Goal: Information Seeking & Learning: Learn about a topic

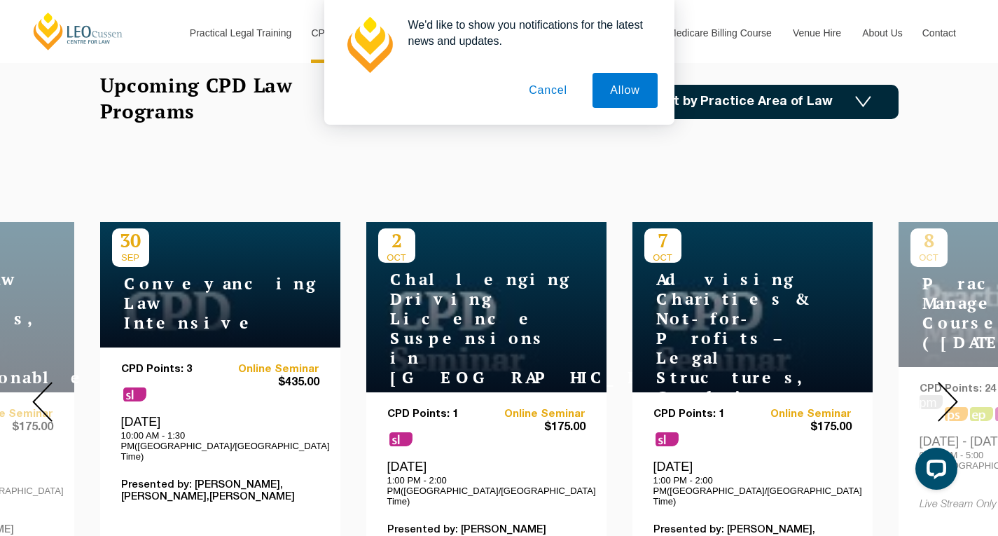
click at [564, 89] on button "Cancel" at bounding box center [548, 90] width 74 height 35
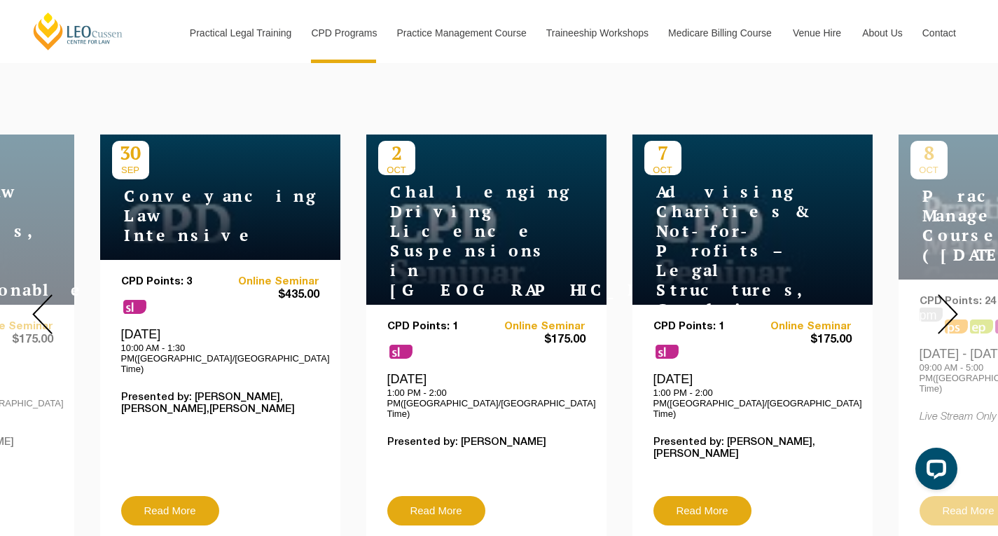
scroll to position [560, 0]
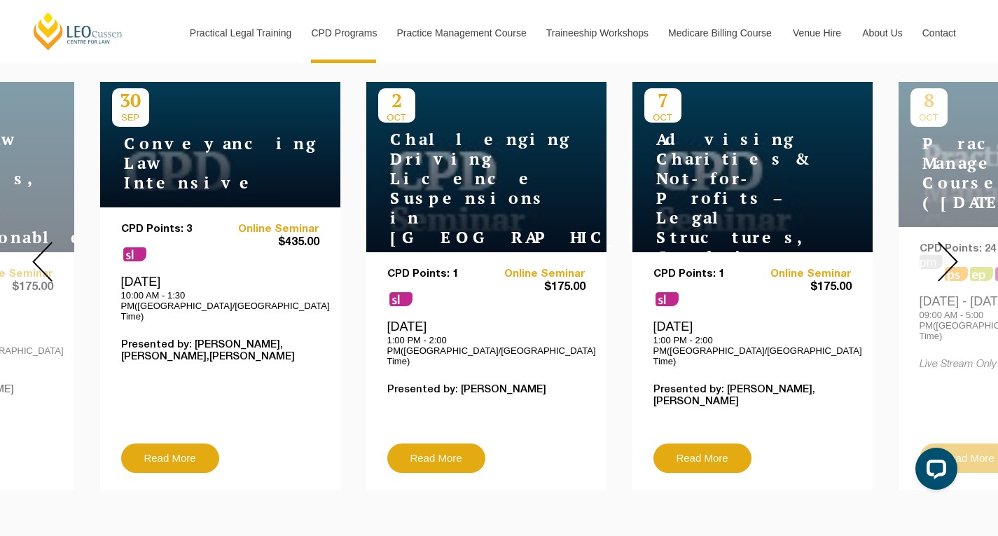
click at [945, 259] on img at bounding box center [948, 262] width 20 height 40
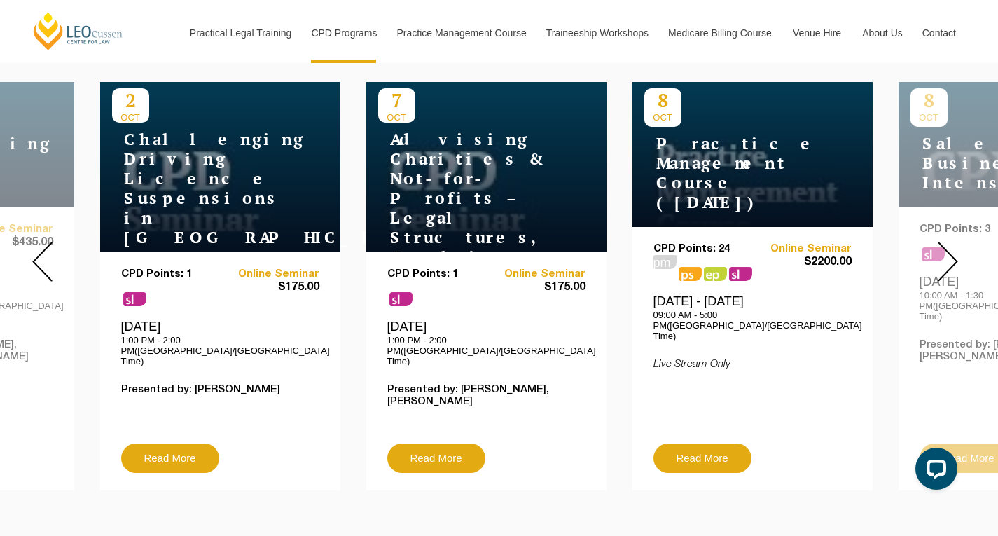
click at [945, 259] on img at bounding box center [948, 262] width 20 height 40
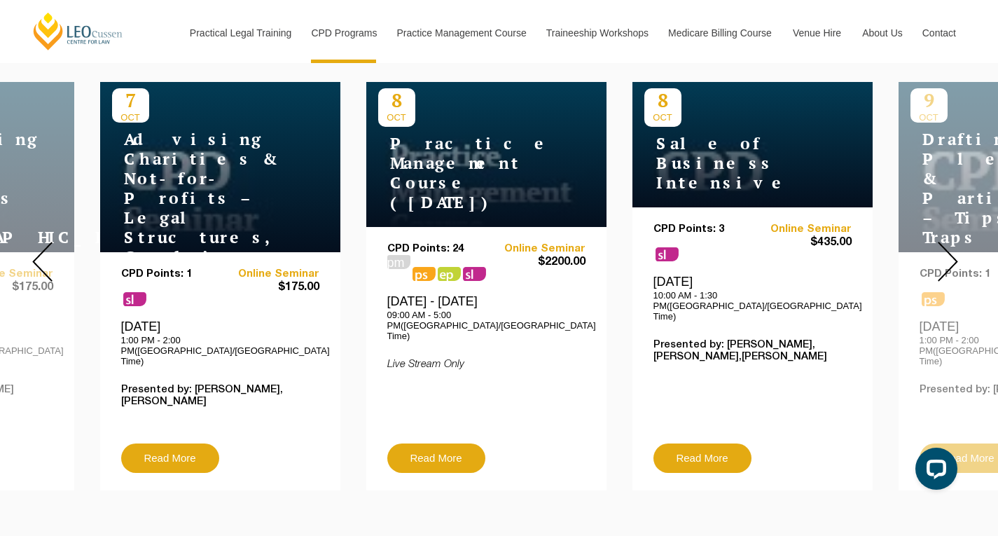
click at [945, 259] on img at bounding box center [948, 262] width 20 height 40
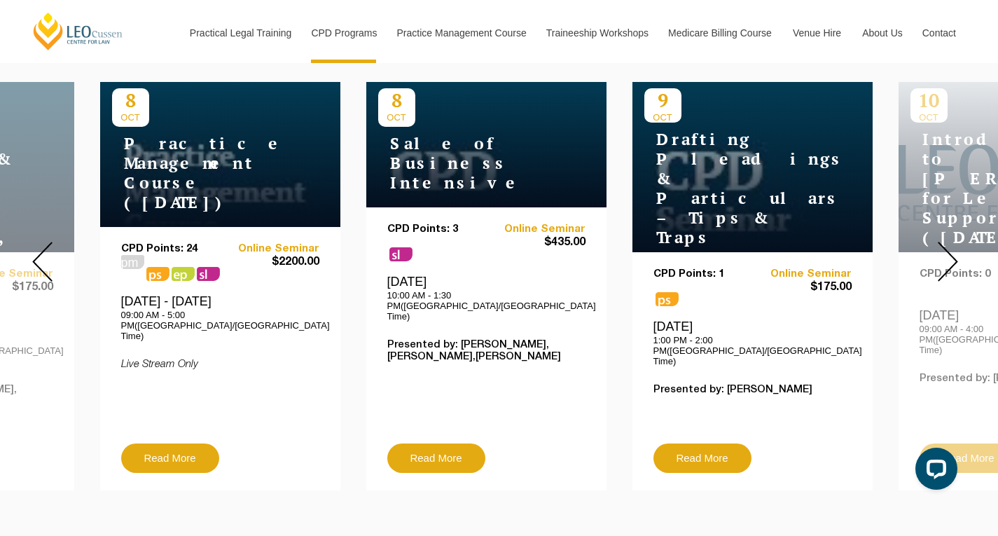
click at [945, 259] on img at bounding box center [948, 262] width 20 height 40
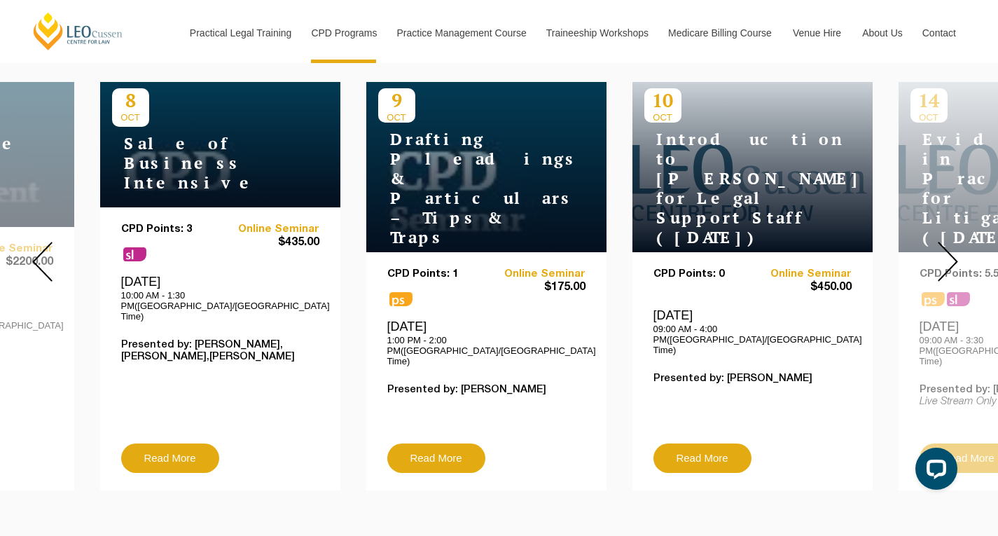
click at [945, 259] on img at bounding box center [948, 262] width 20 height 40
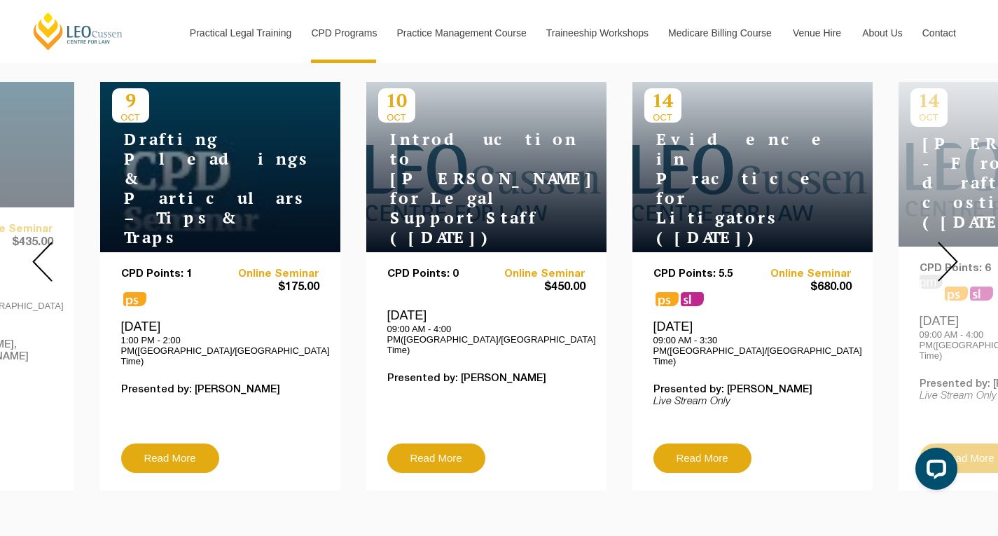
click at [945, 259] on img at bounding box center [948, 262] width 20 height 40
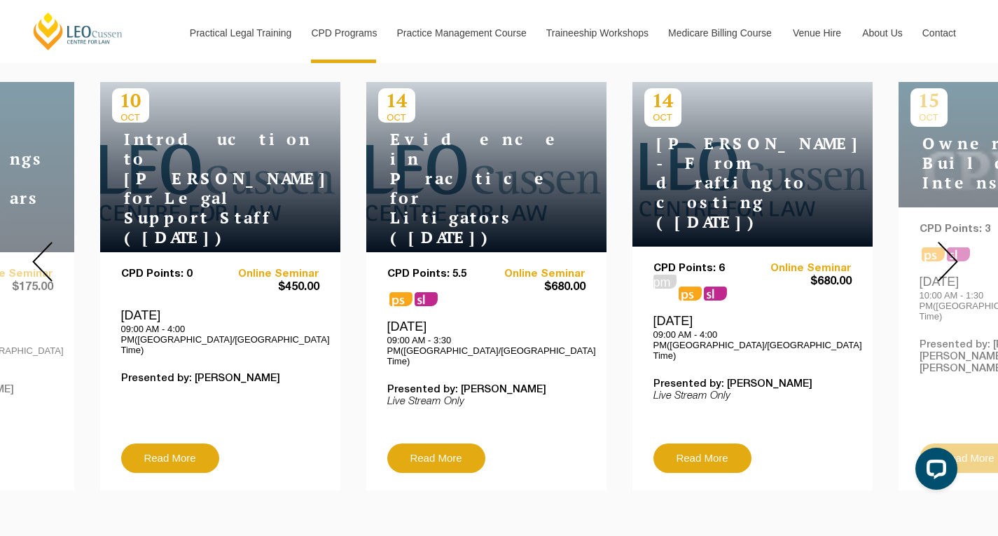
click at [945, 259] on img at bounding box center [948, 262] width 20 height 40
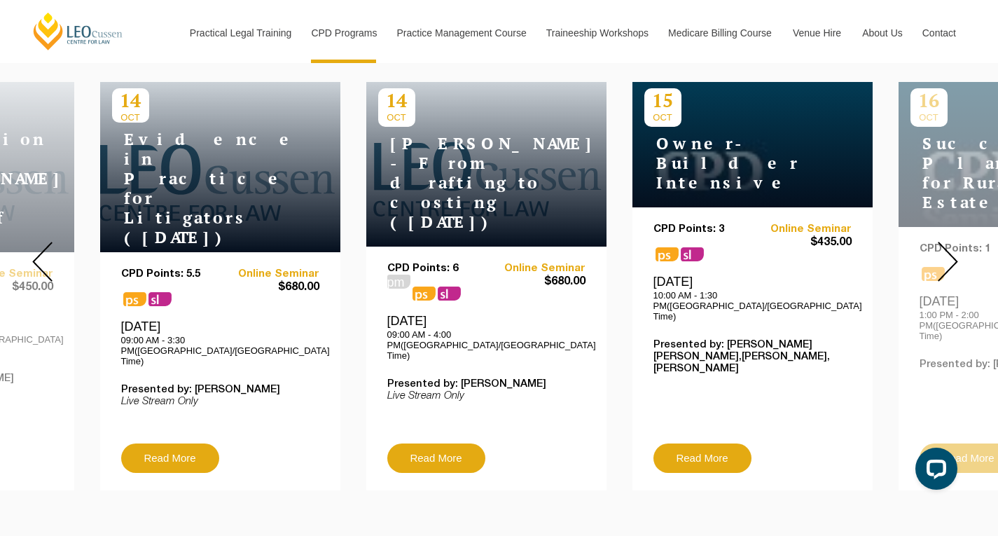
click at [945, 259] on img at bounding box center [948, 262] width 20 height 40
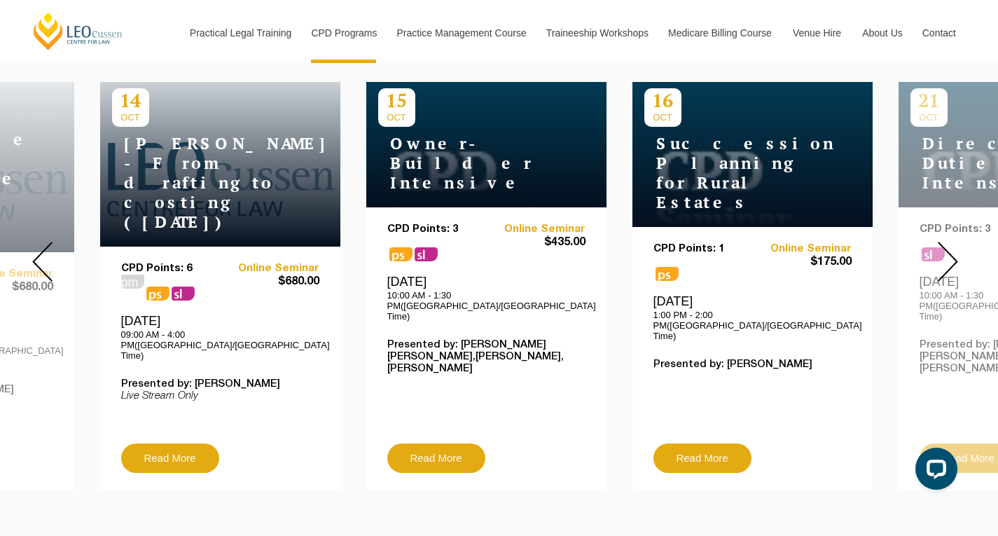
click at [945, 259] on img at bounding box center [948, 262] width 20 height 40
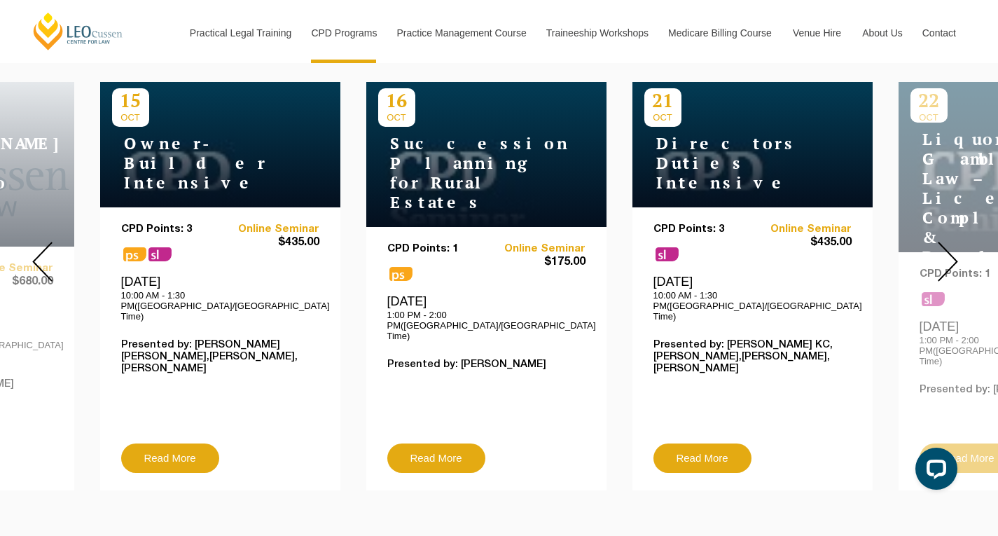
click at [945, 259] on img at bounding box center [948, 262] width 20 height 40
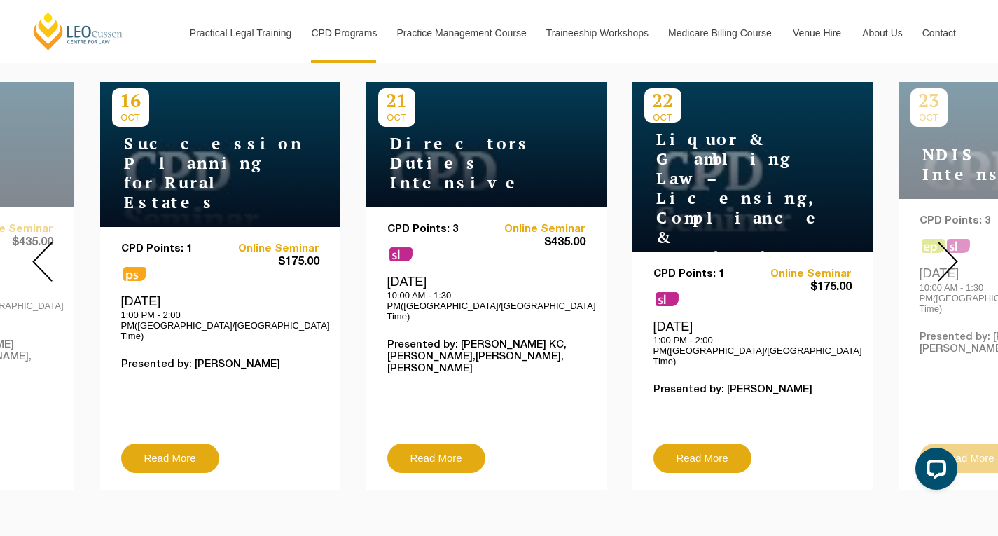
click at [945, 259] on img at bounding box center [948, 262] width 20 height 40
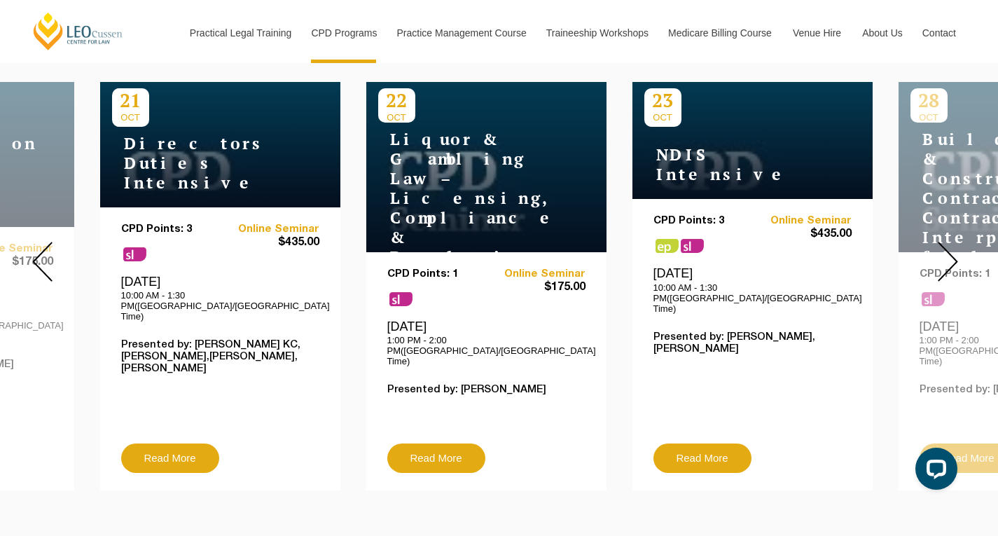
click at [945, 259] on img at bounding box center [948, 262] width 20 height 40
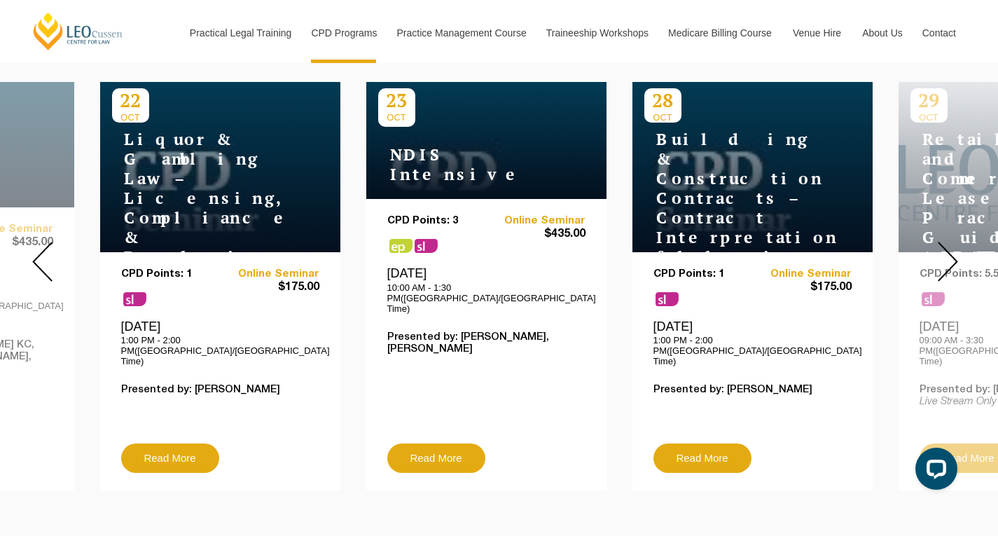
click at [945, 259] on img at bounding box center [948, 262] width 20 height 40
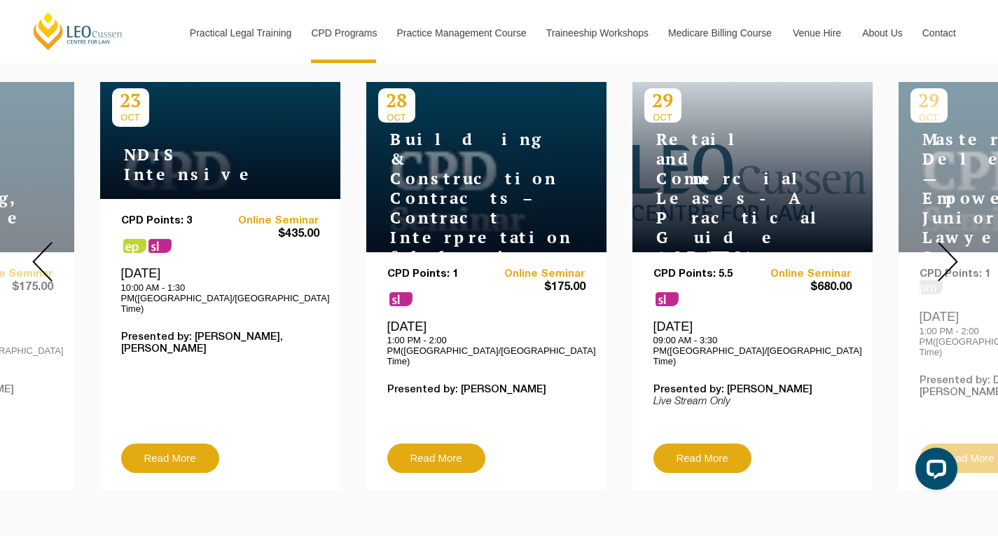
click at [945, 259] on img at bounding box center [948, 262] width 20 height 40
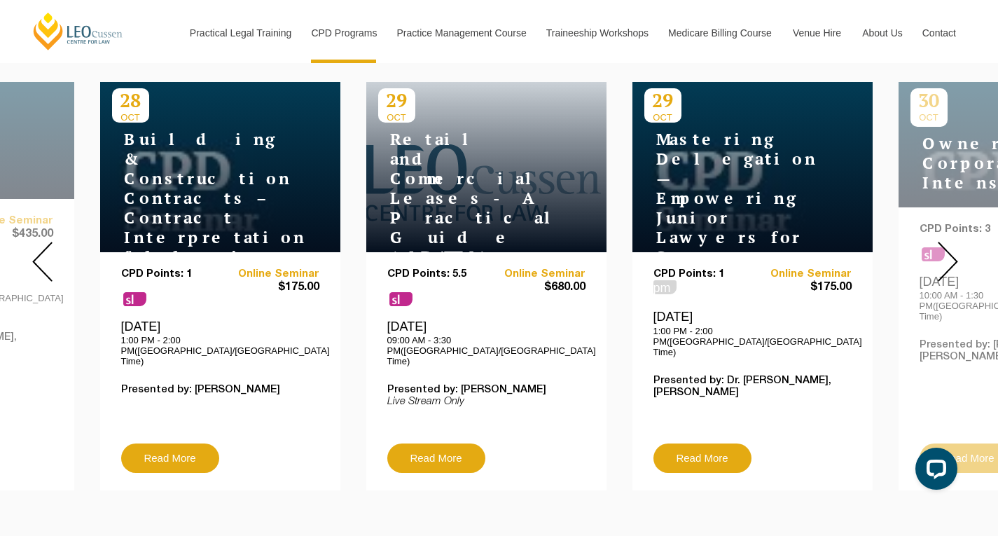
click at [945, 259] on img at bounding box center [948, 262] width 20 height 40
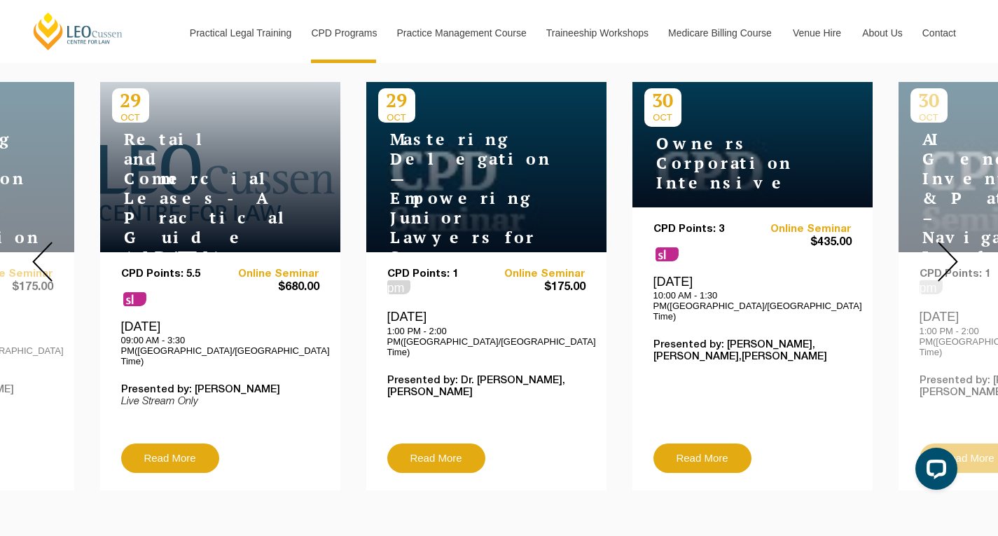
click at [945, 259] on img at bounding box center [948, 262] width 20 height 40
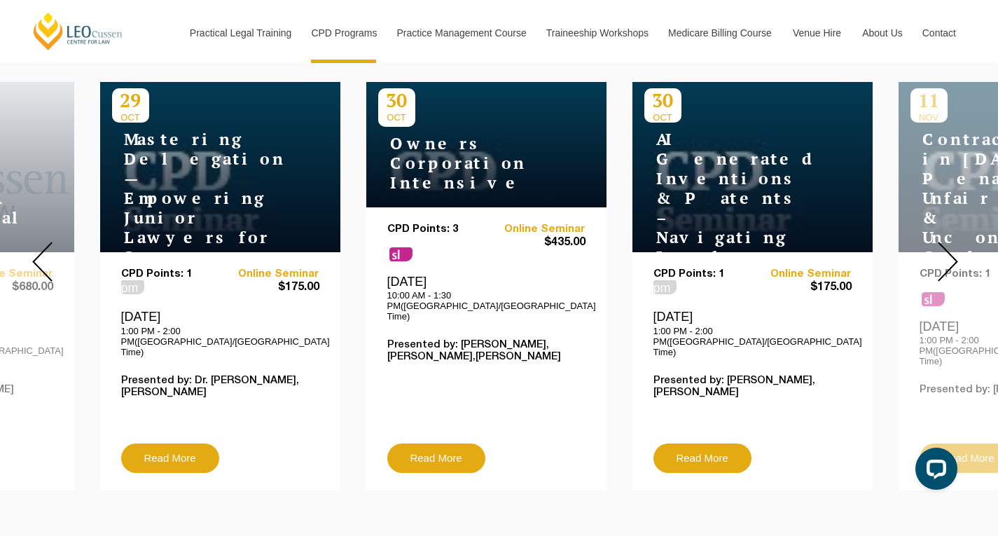
click at [945, 259] on img at bounding box center [948, 262] width 20 height 40
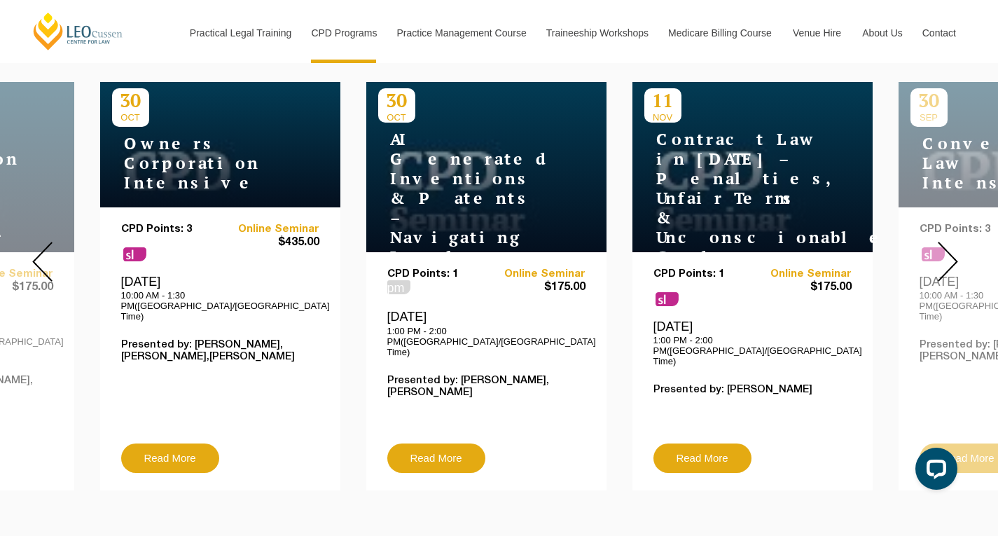
click at [945, 259] on img at bounding box center [948, 262] width 20 height 40
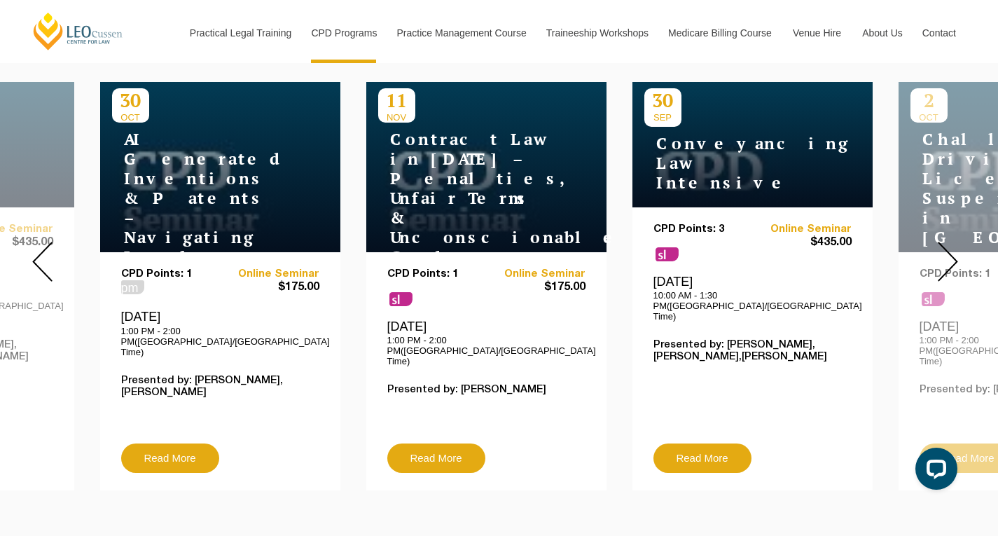
click at [945, 259] on img at bounding box center [948, 262] width 20 height 40
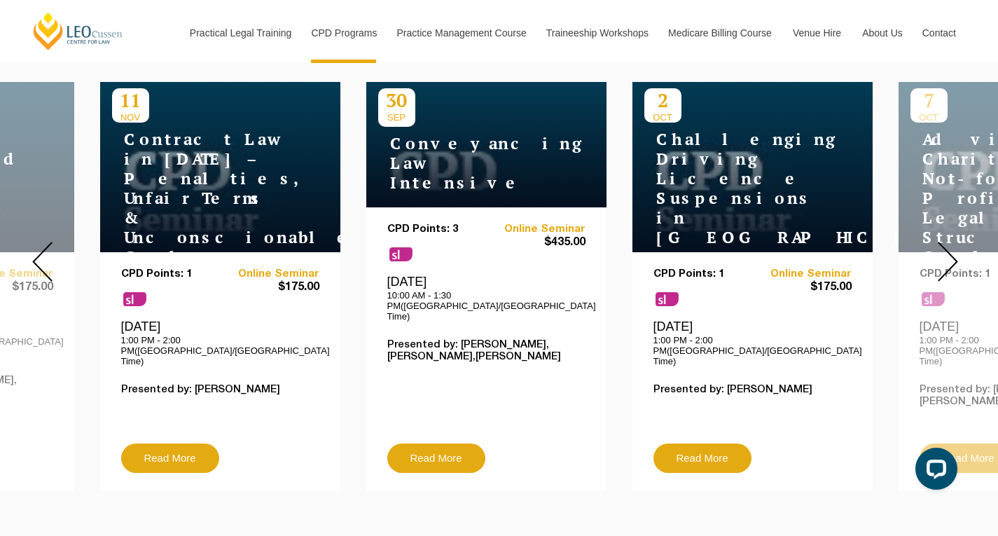
click at [945, 259] on img at bounding box center [948, 262] width 20 height 40
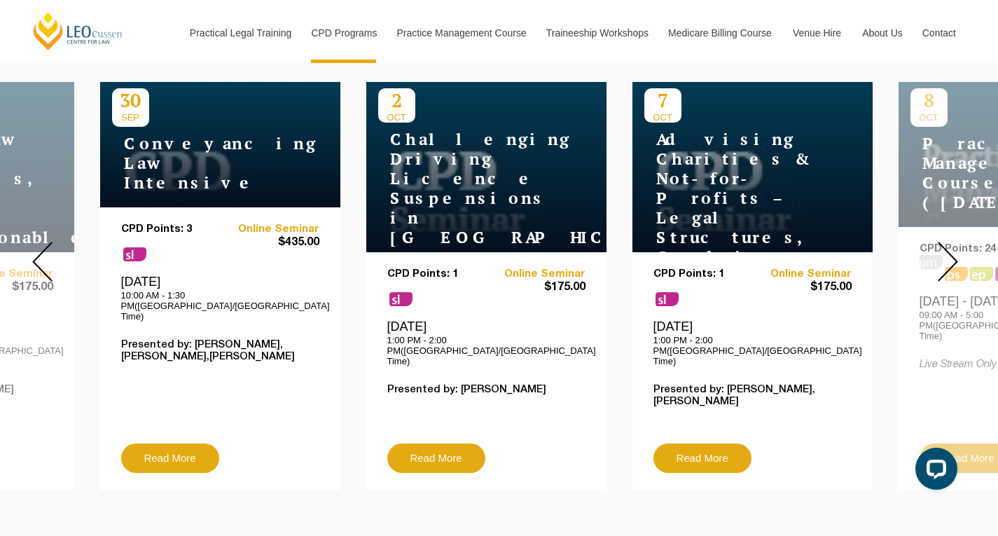
click at [945, 259] on img at bounding box center [948, 262] width 20 height 40
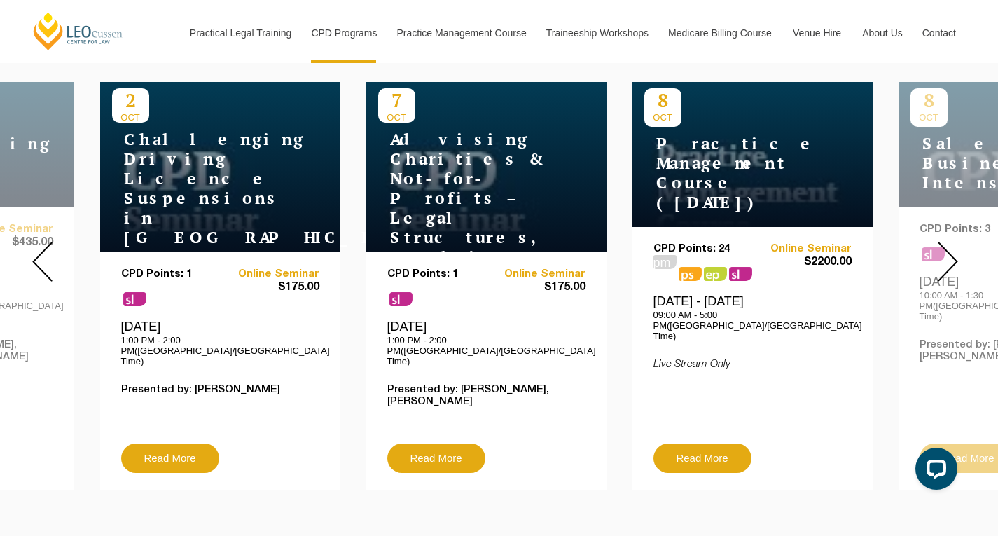
click at [945, 259] on img at bounding box center [948, 262] width 20 height 40
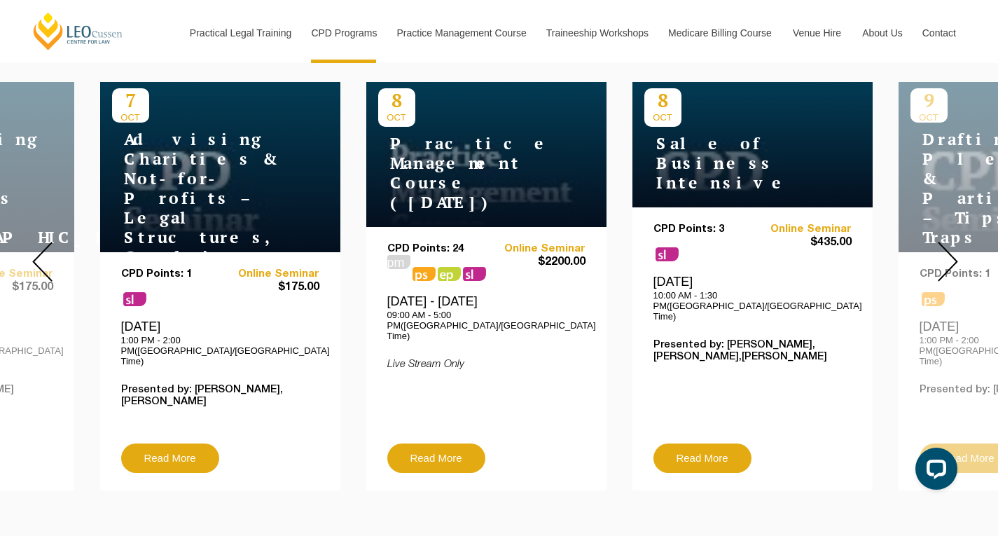
click at [945, 259] on img at bounding box center [948, 262] width 20 height 40
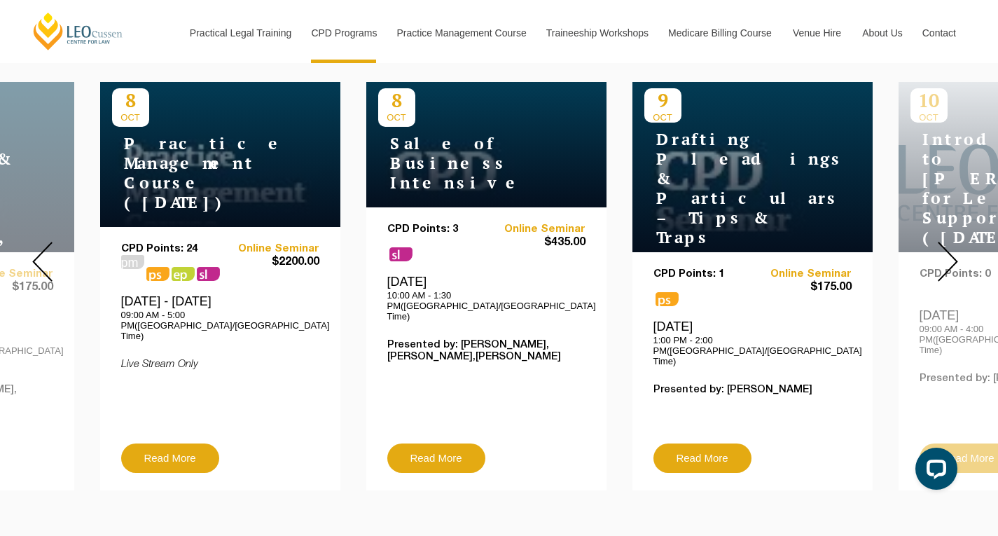
click at [945, 259] on img at bounding box center [948, 262] width 20 height 40
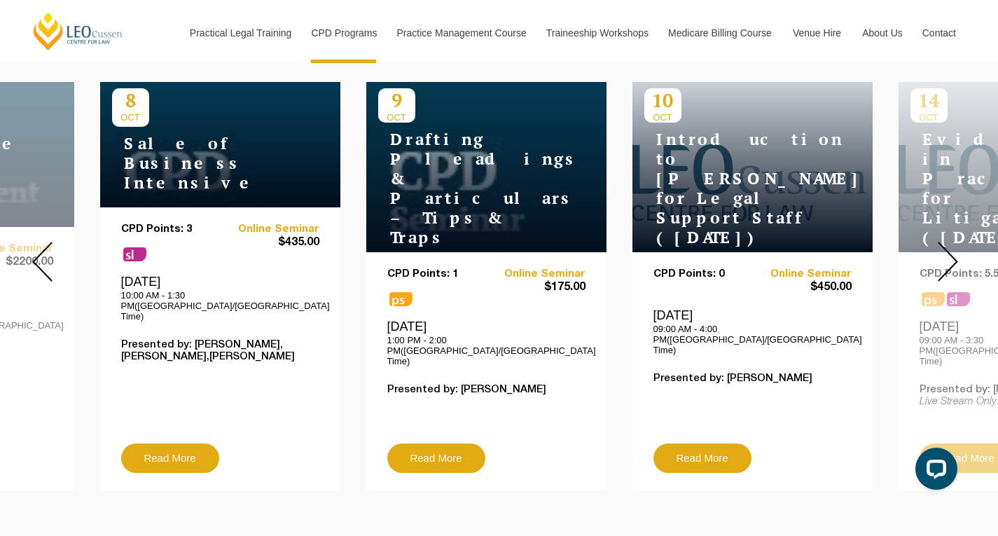
click at [945, 259] on img at bounding box center [948, 262] width 20 height 40
